Goal: Obtain resource: Download file/media

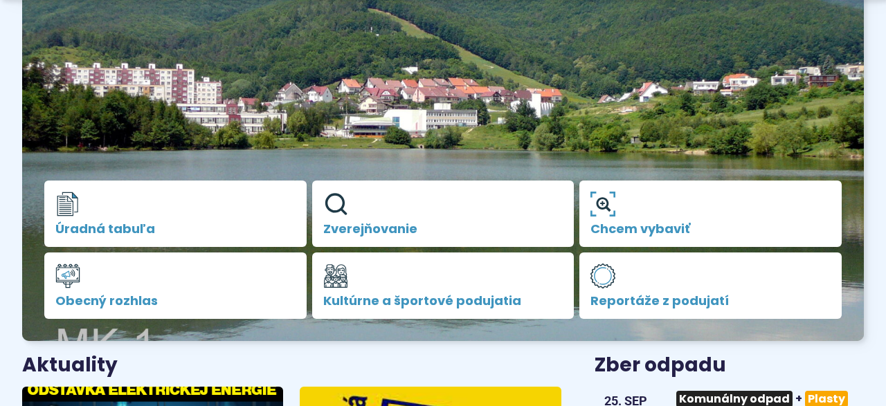
scroll to position [216, 0]
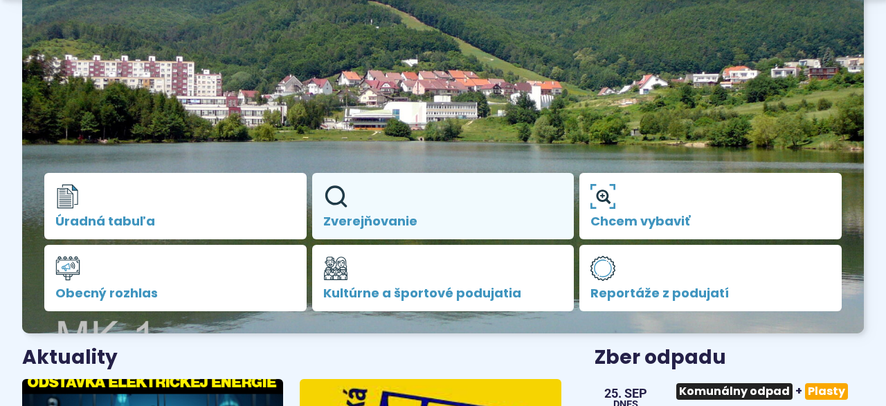
click at [358, 208] on link "Zverejňovanie" at bounding box center [443, 206] width 262 height 66
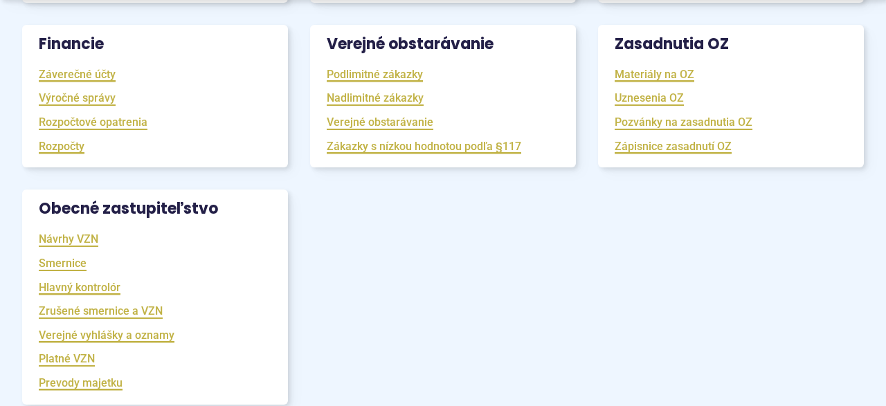
scroll to position [648, 0]
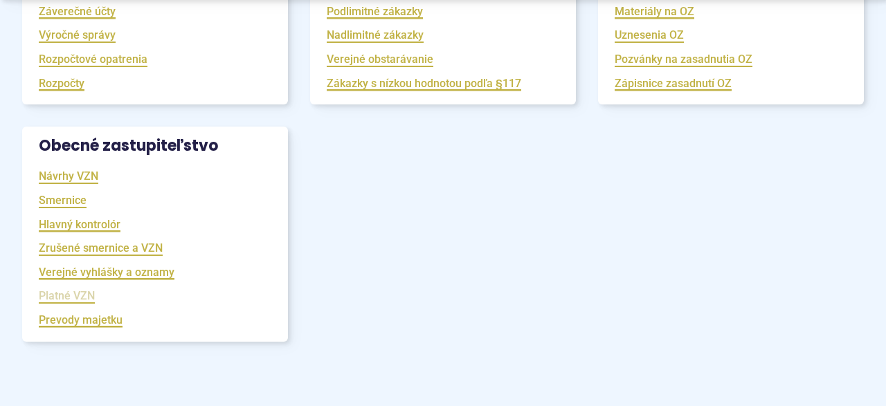
click at [85, 296] on link "Platné VZN" at bounding box center [67, 296] width 56 height 16
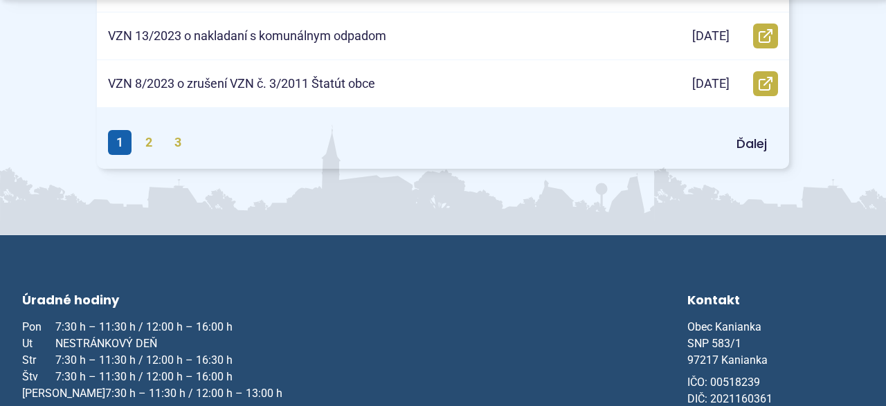
scroll to position [1080, 0]
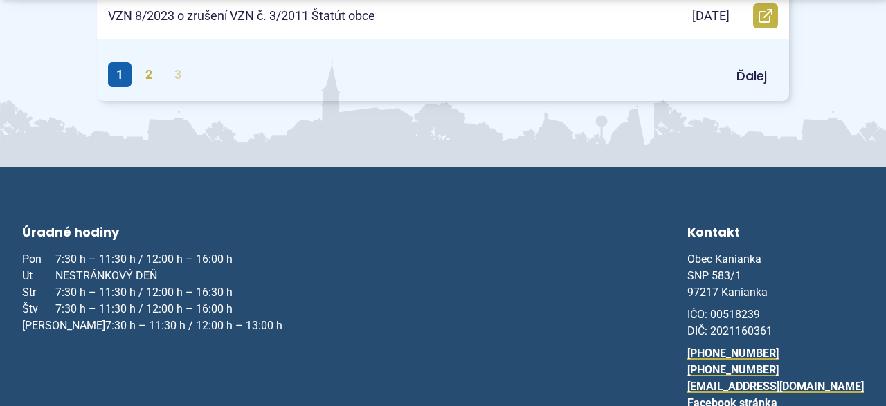
click at [180, 71] on link "3" at bounding box center [178, 74] width 24 height 25
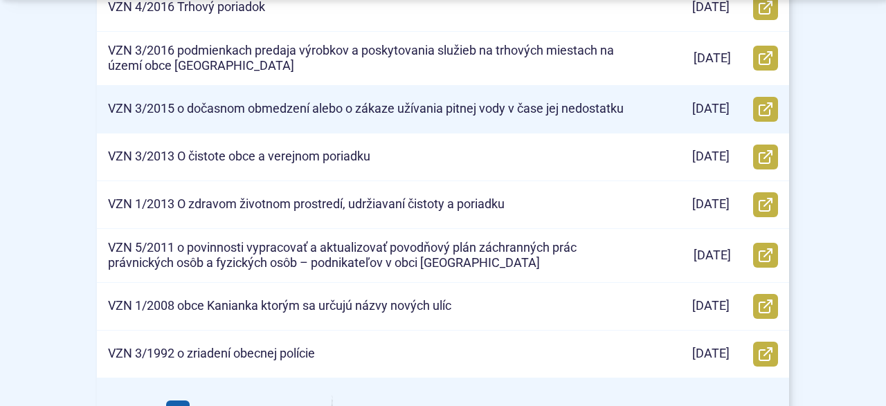
scroll to position [648, 0]
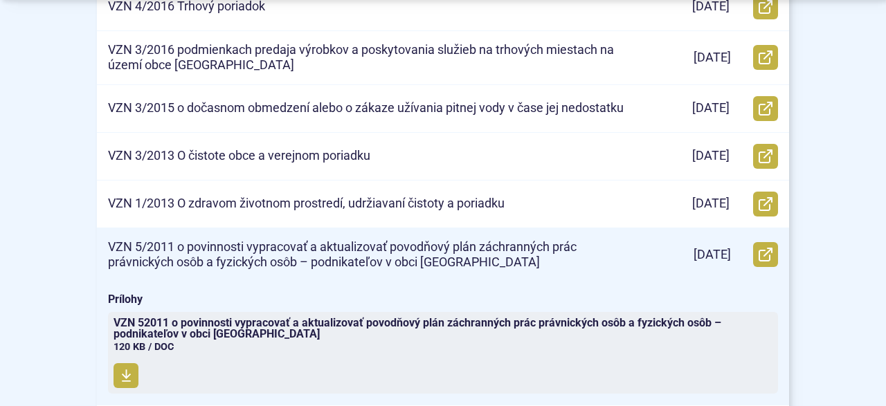
click at [353, 255] on p "VZN 5/2011 o povinnosti vypracovať a aktualizovať povodňový plán záchranných pr…" at bounding box center [367, 254] width 519 height 31
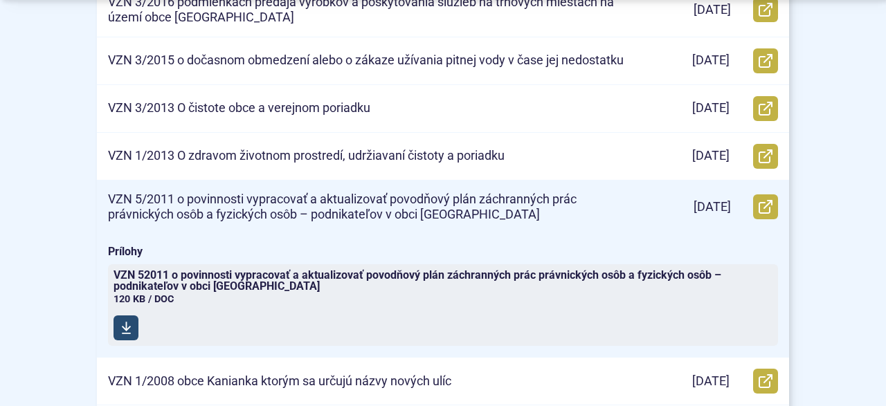
scroll to position [720, 0]
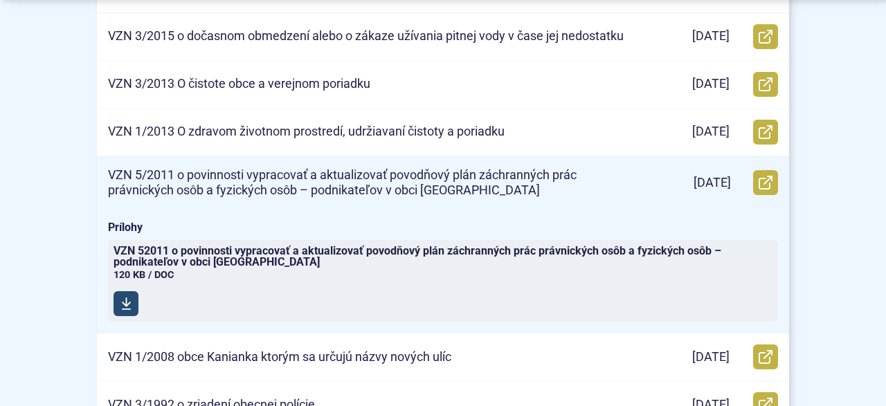
click at [129, 307] on icon at bounding box center [126, 304] width 10 height 14
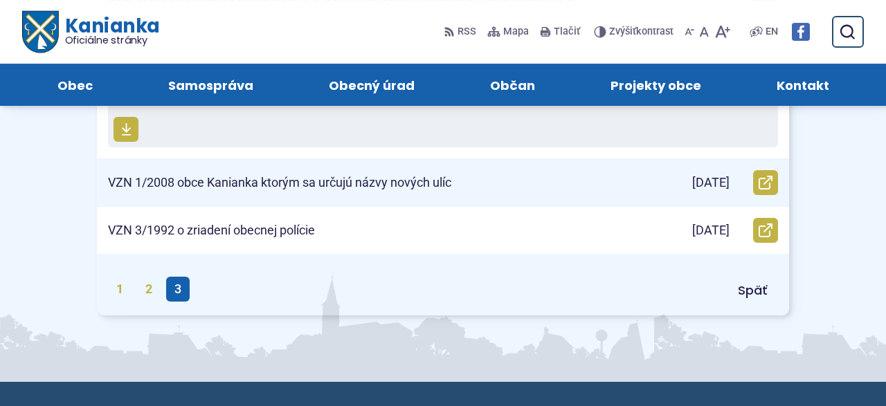
scroll to position [864, 0]
